Goal: Task Accomplishment & Management: Complete application form

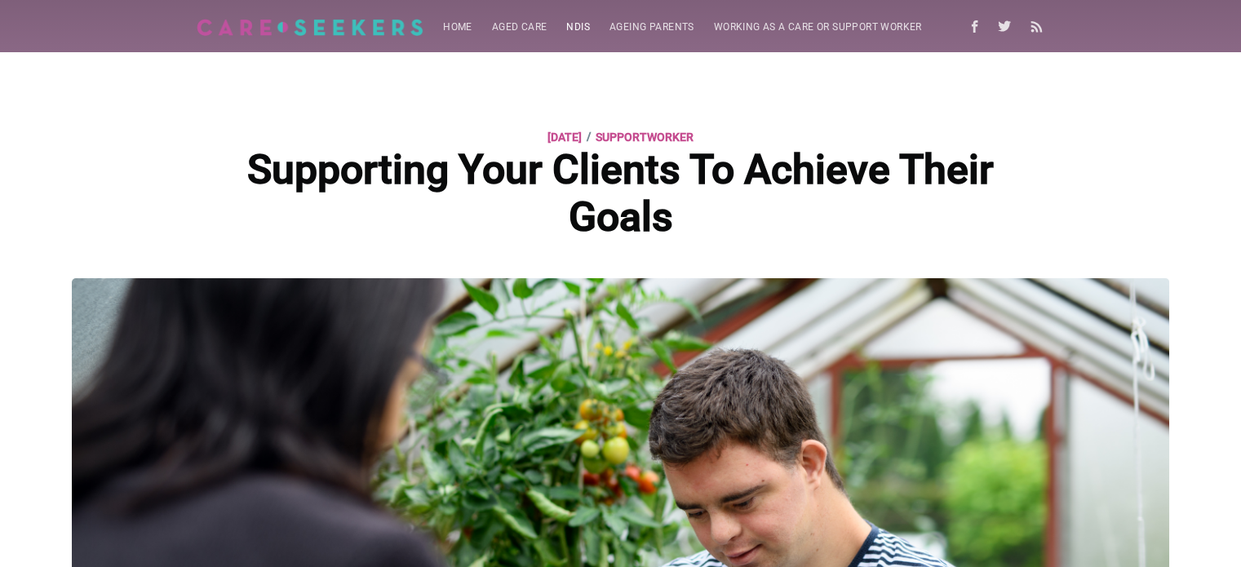
click at [571, 25] on link "NDIS" at bounding box center [577, 27] width 43 height 32
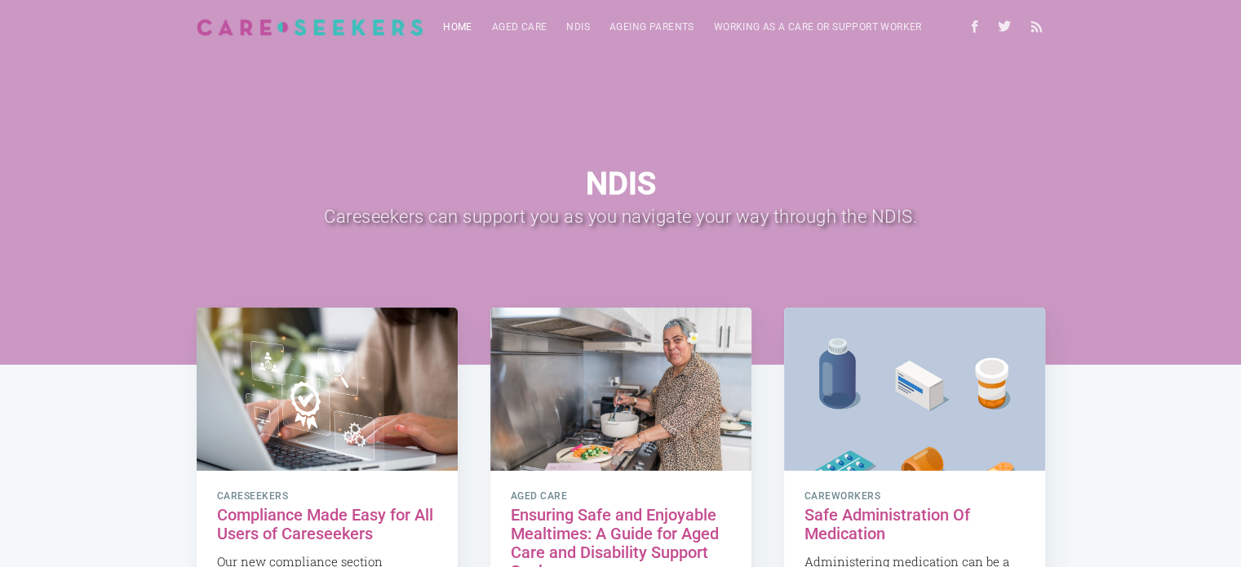
click at [461, 29] on link "Home" at bounding box center [457, 27] width 49 height 32
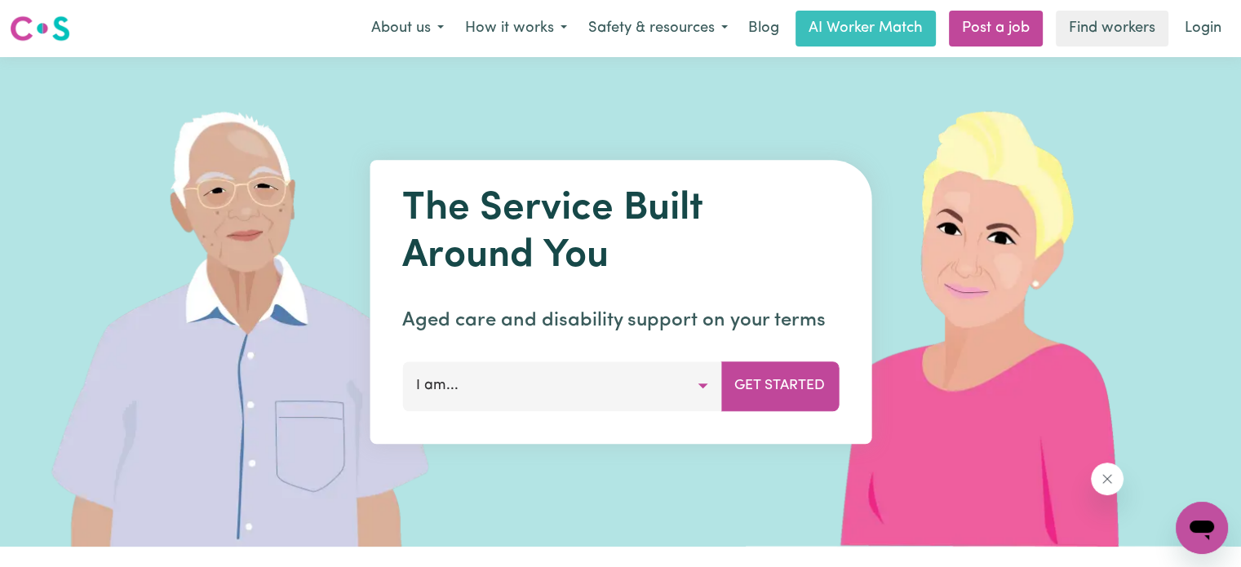
click at [679, 387] on button "I am..." at bounding box center [561, 385] width 319 height 49
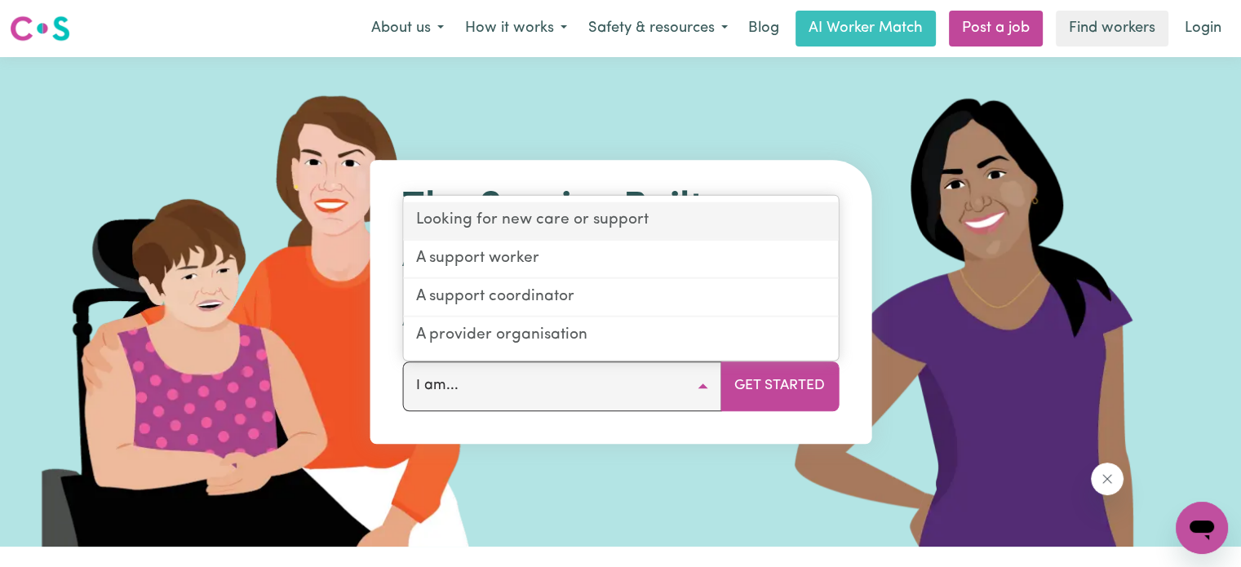
click at [558, 215] on link "Looking for new care or support" at bounding box center [620, 221] width 435 height 38
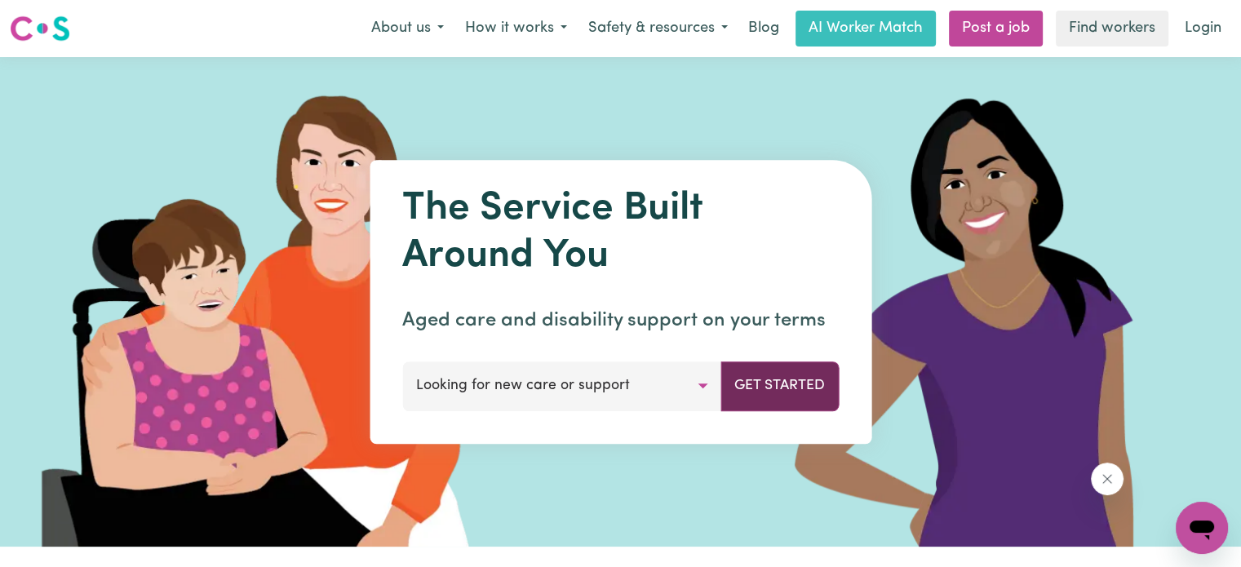
click at [784, 383] on button "Get Started" at bounding box center [779, 385] width 118 height 49
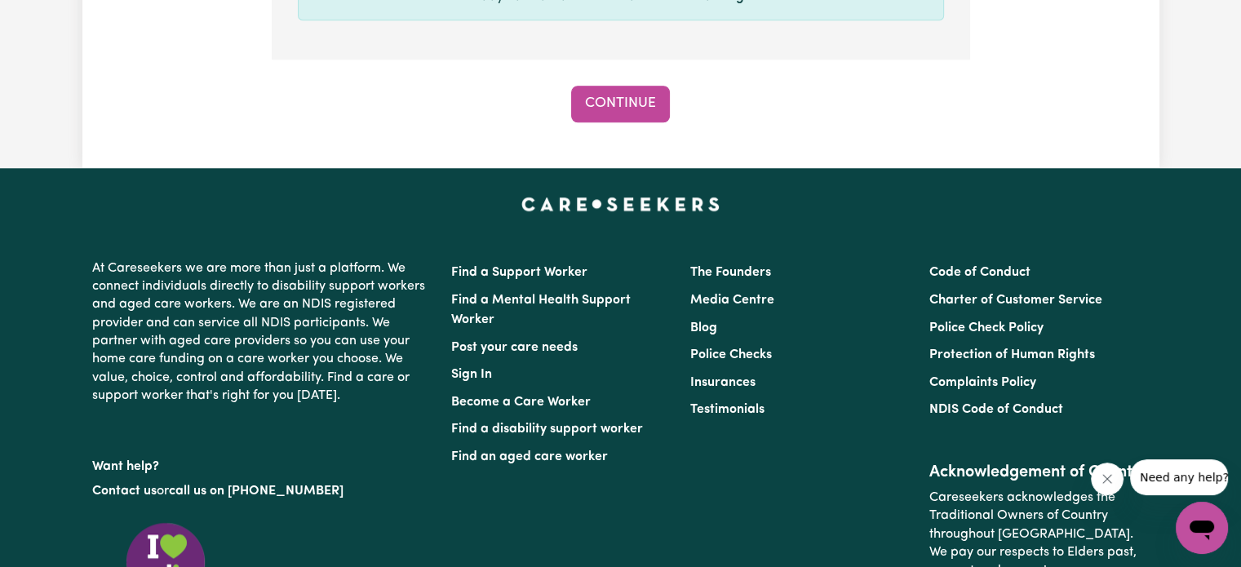
scroll to position [1713, 0]
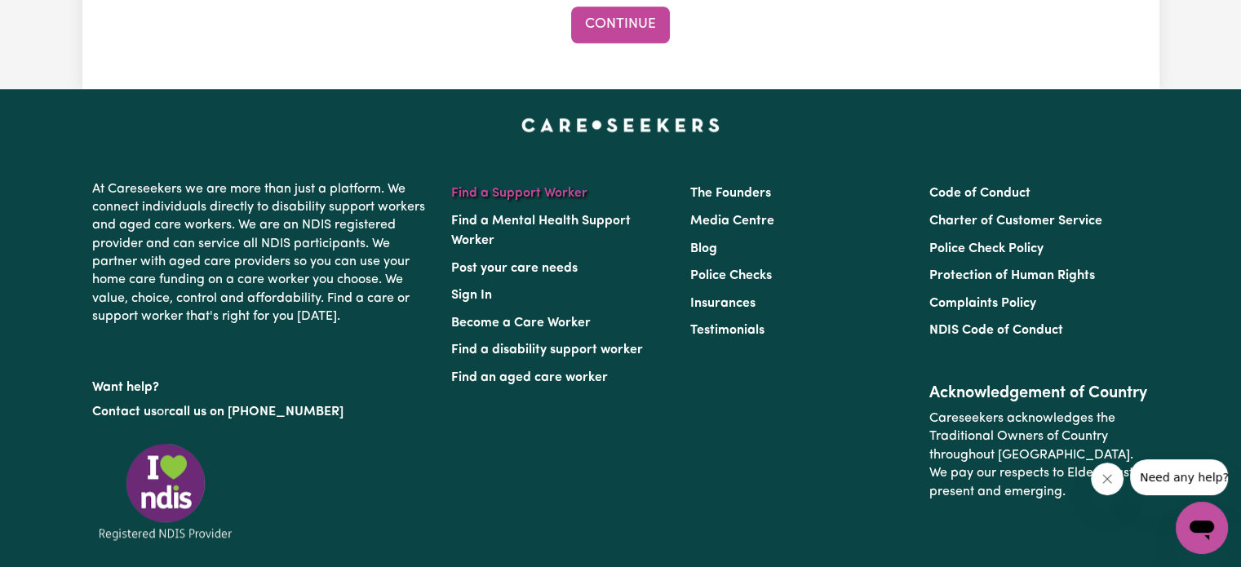
click at [551, 195] on link "Find a Support Worker" at bounding box center [519, 193] width 136 height 13
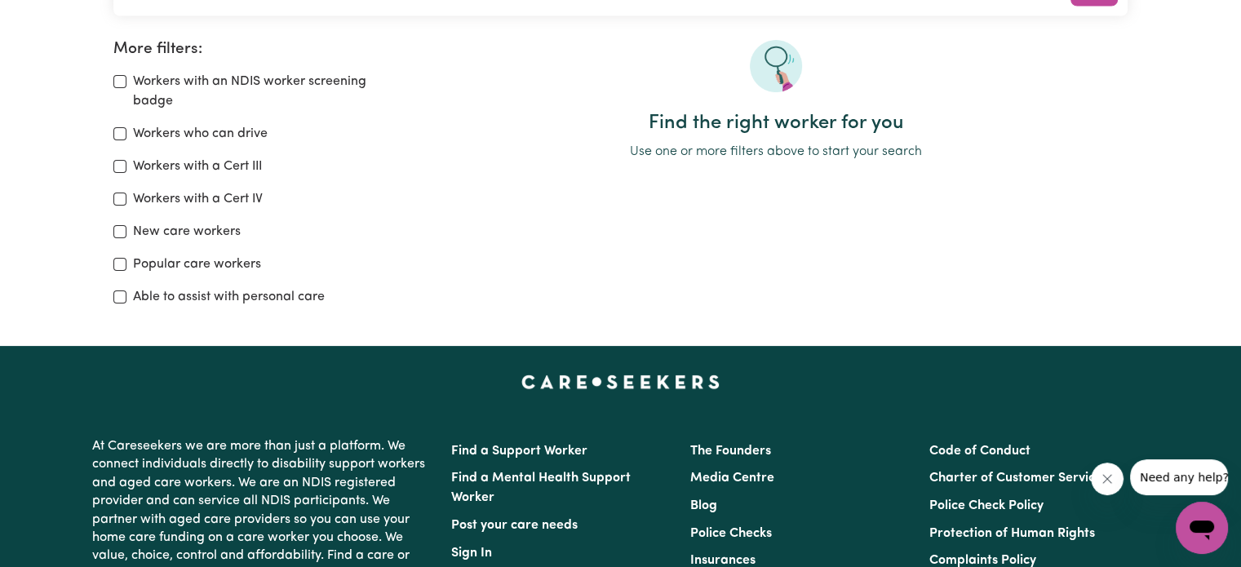
scroll to position [326, 0]
